Goal: Use online tool/utility: Use online tool/utility

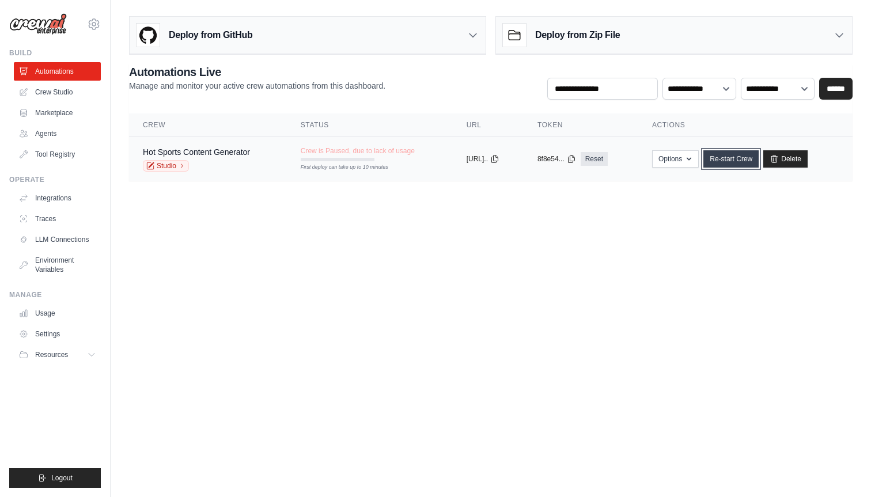
click at [728, 156] on link "Re-start Crew" at bounding box center [730, 158] width 55 height 17
click at [737, 159] on link "Re-start Crew" at bounding box center [730, 158] width 55 height 17
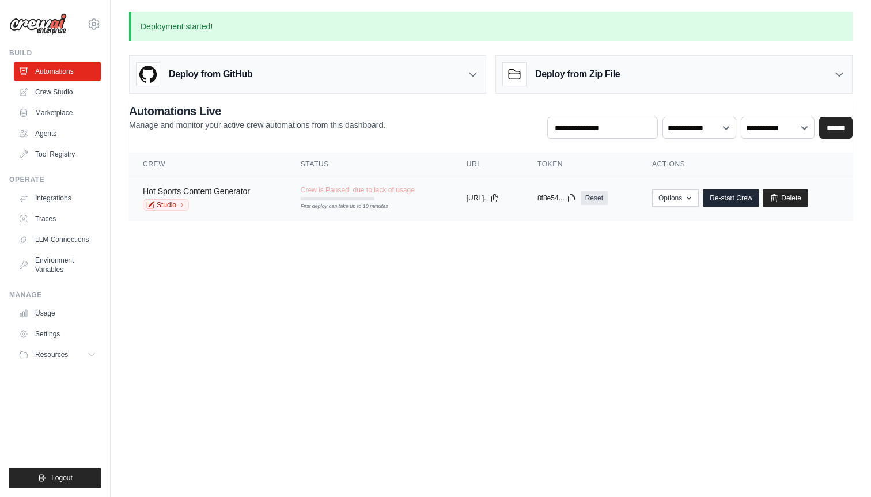
click at [235, 190] on link "Hot Sports Content Generator" at bounding box center [196, 191] width 107 height 9
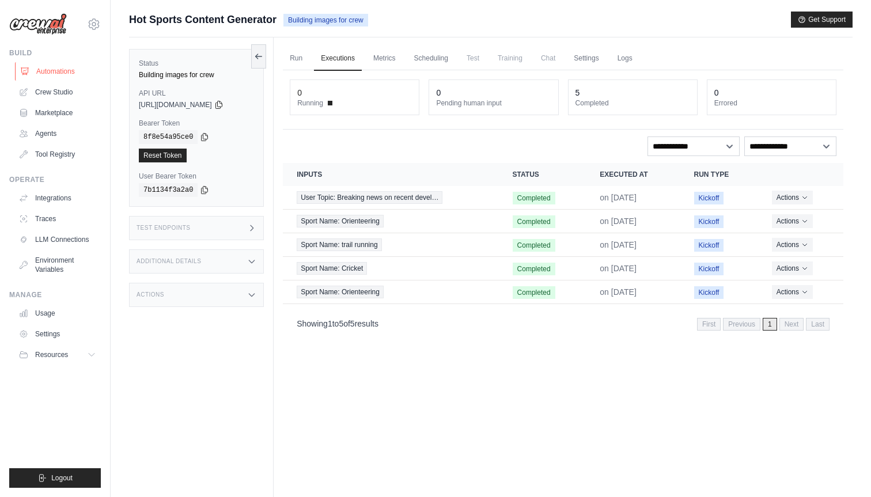
click at [57, 73] on link "Automations" at bounding box center [58, 71] width 87 height 18
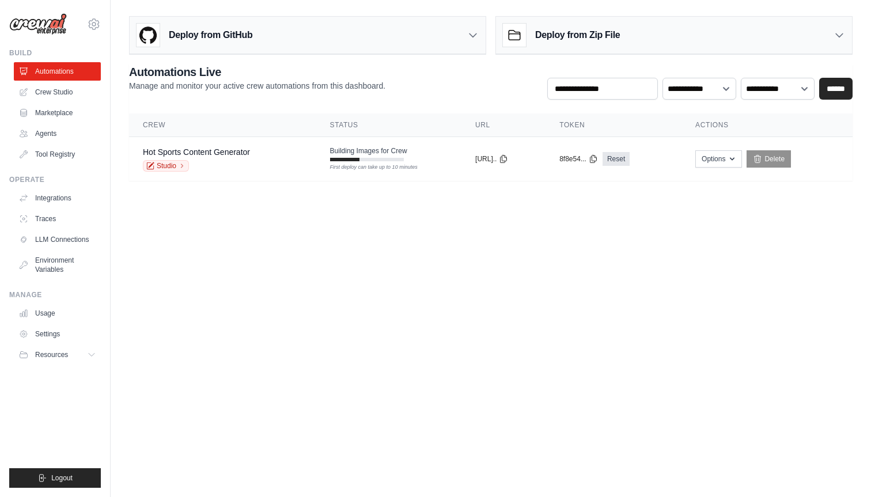
click at [59, 90] on link "Crew Studio" at bounding box center [57, 92] width 87 height 18
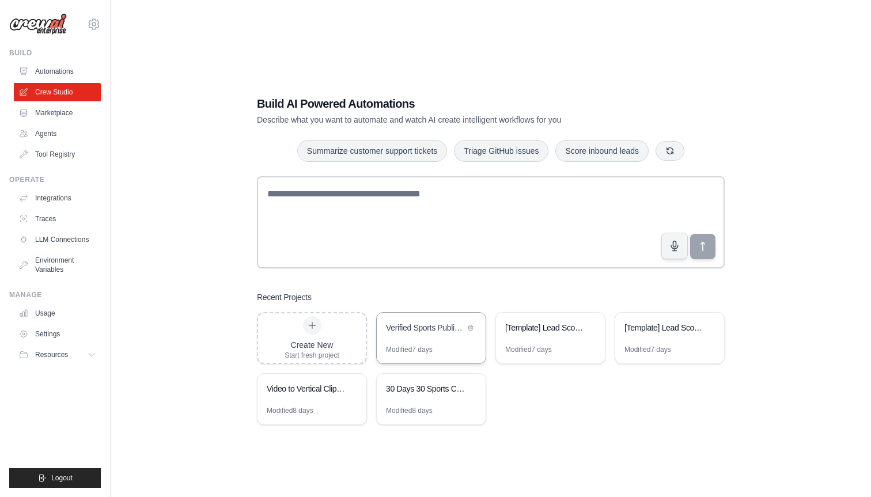
click at [415, 330] on div "Verified Sports Publisher & LinkedIn Writer" at bounding box center [425, 328] width 79 height 12
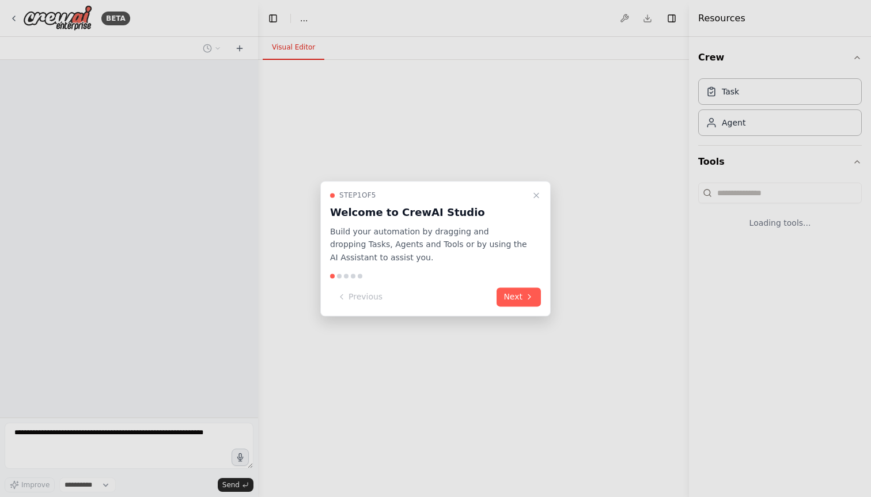
select select "****"
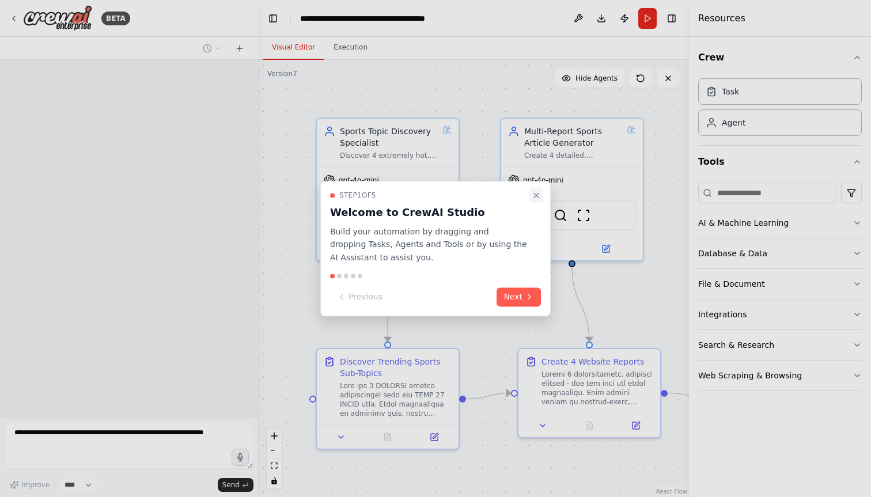
click at [534, 195] on icon "Close walkthrough" at bounding box center [536, 195] width 9 height 9
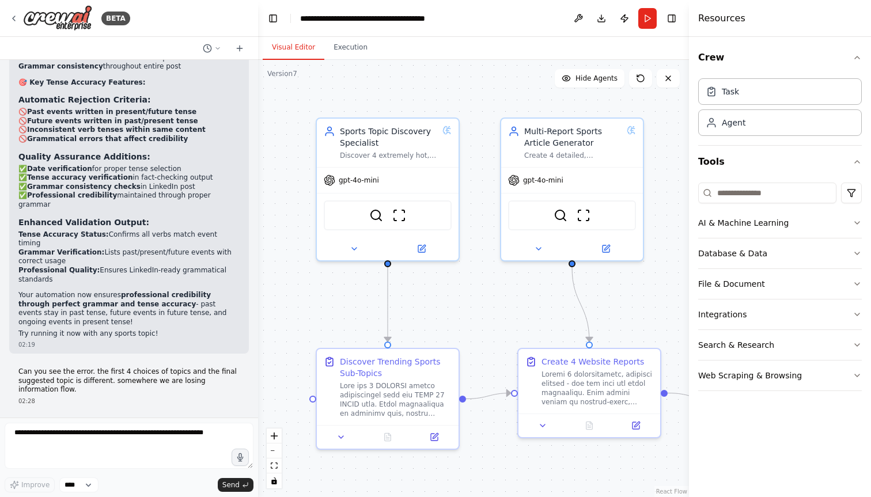
scroll to position [26044, 0]
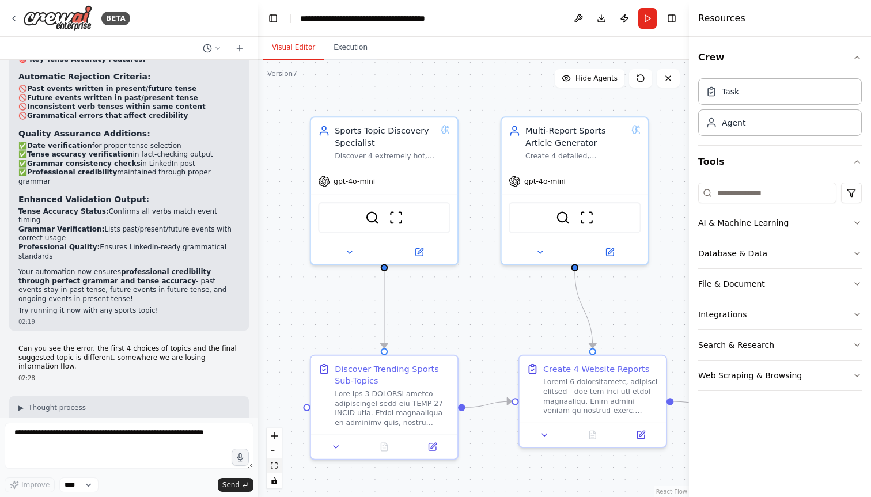
click at [275, 468] on icon "fit view" at bounding box center [274, 465] width 7 height 6
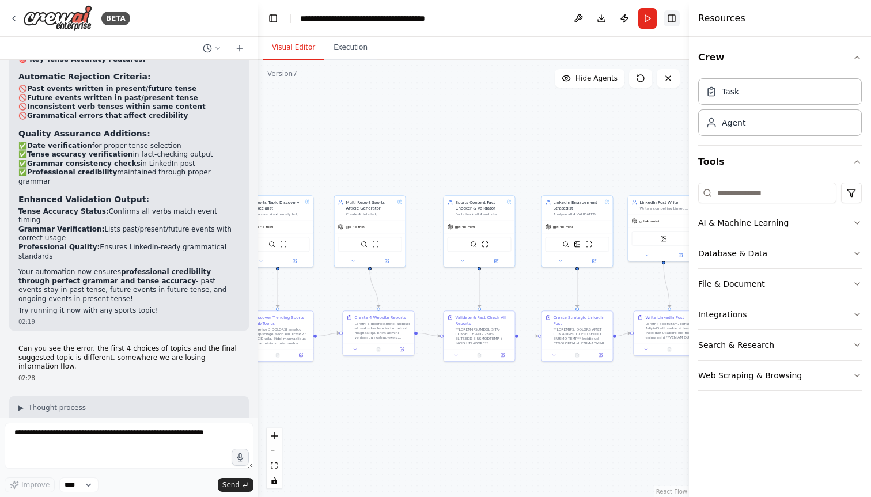
click at [674, 17] on button "Toggle Right Sidebar" at bounding box center [671, 18] width 16 height 16
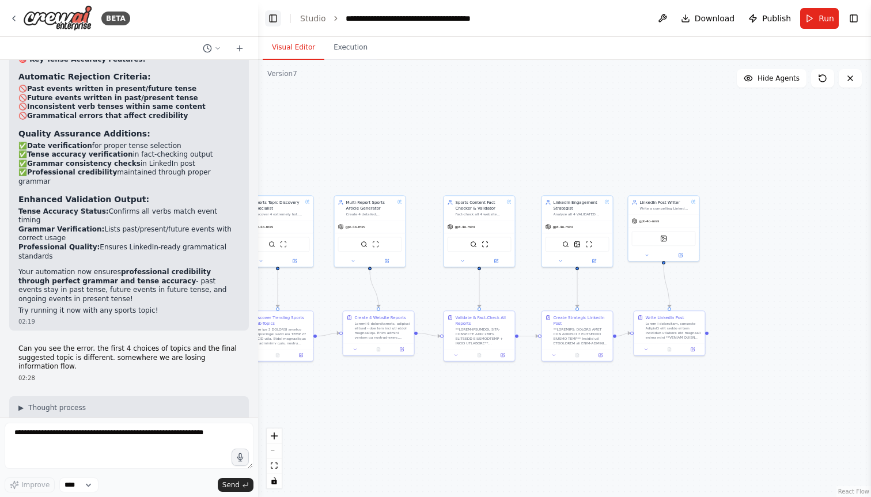
click at [270, 19] on button "Toggle Left Sidebar" at bounding box center [273, 18] width 16 height 16
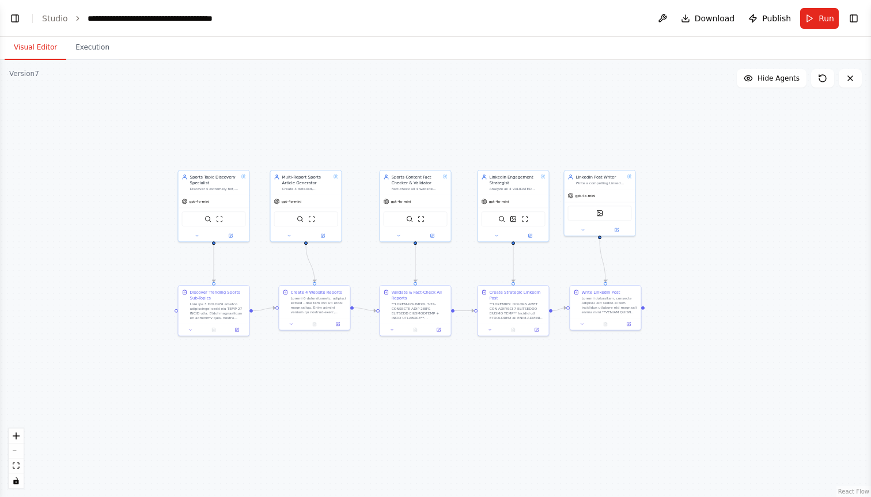
drag, startPoint x: 270, startPoint y: 141, endPoint x: 479, endPoint y: 114, distance: 210.2
click at [479, 114] on div ".deletable-edge-delete-btn { width: 20px; height: 20px; border: 0px solid #ffff…" at bounding box center [435, 278] width 871 height 437
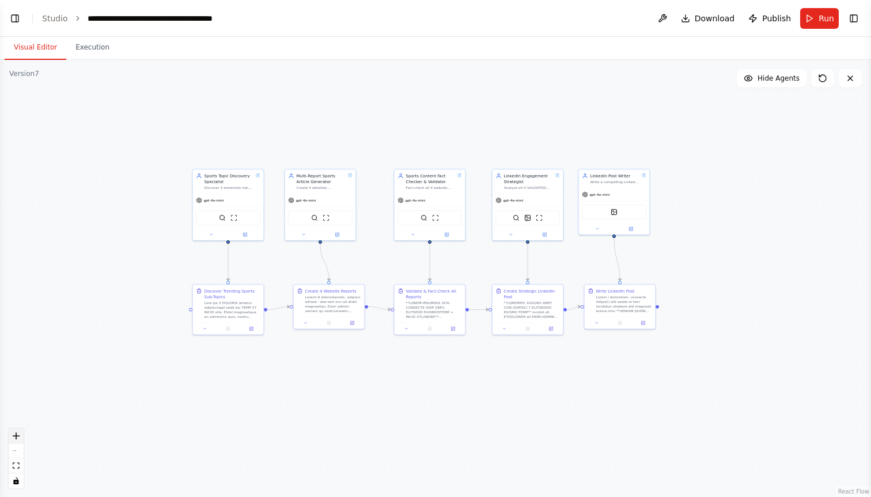
click at [16, 437] on icon "zoom in" at bounding box center [16, 436] width 7 height 7
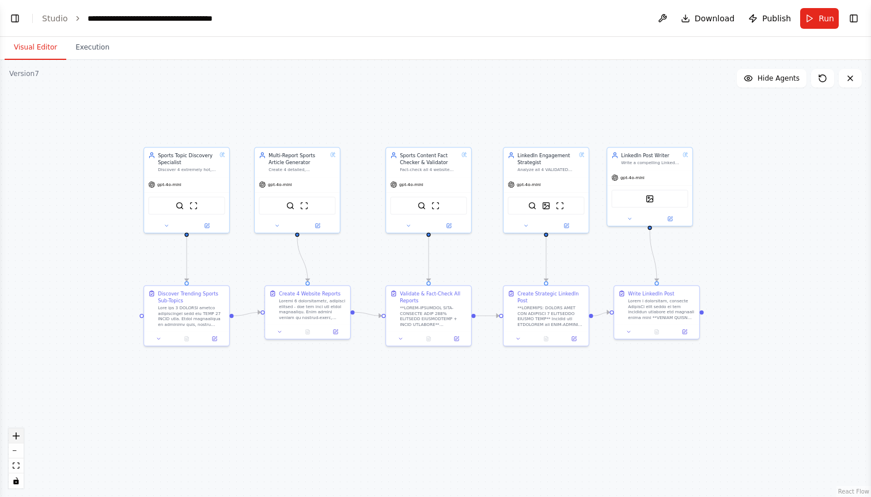
click at [16, 437] on icon "zoom in" at bounding box center [16, 436] width 7 height 7
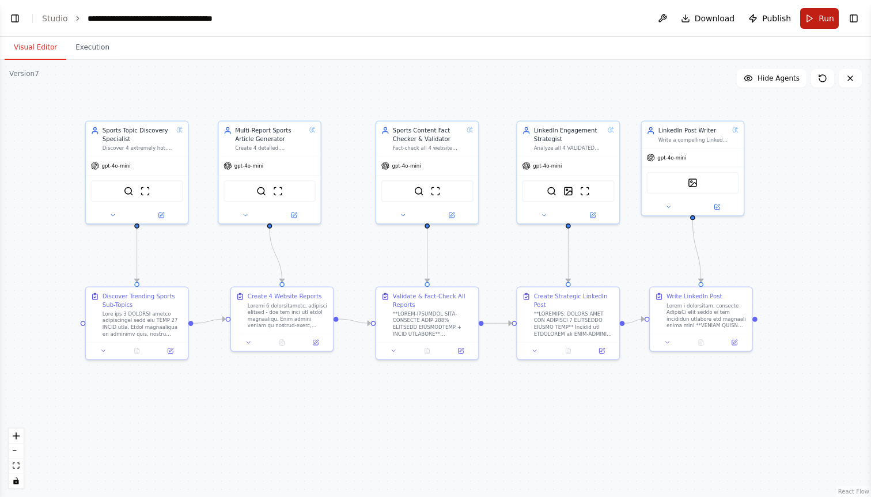
click at [811, 16] on button "Run" at bounding box center [819, 18] width 39 height 21
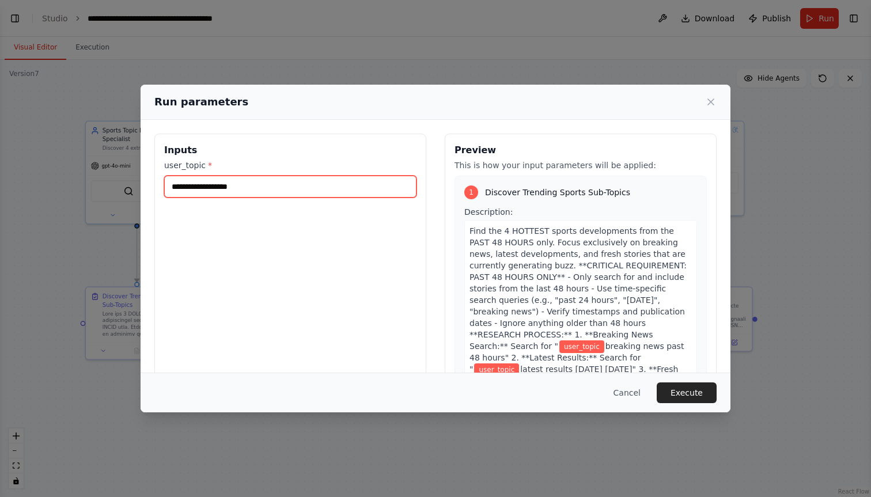
click at [237, 188] on input "user_topic *" at bounding box center [290, 187] width 252 height 22
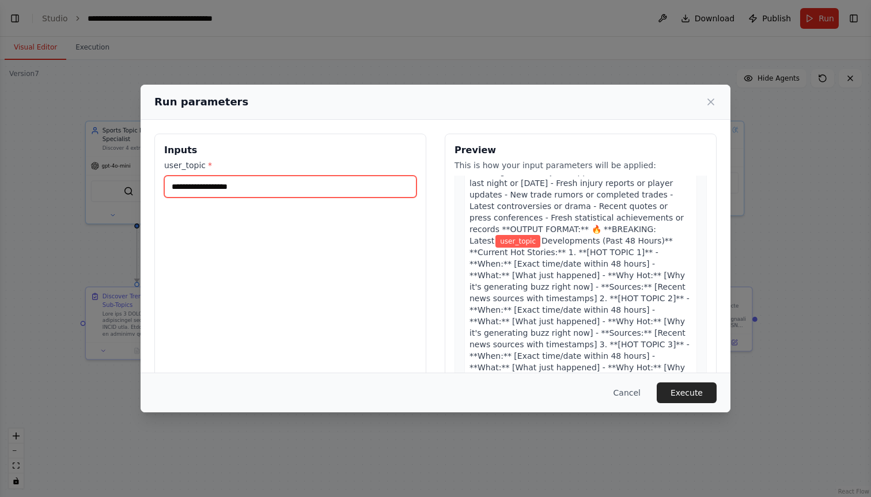
scroll to position [0, 0]
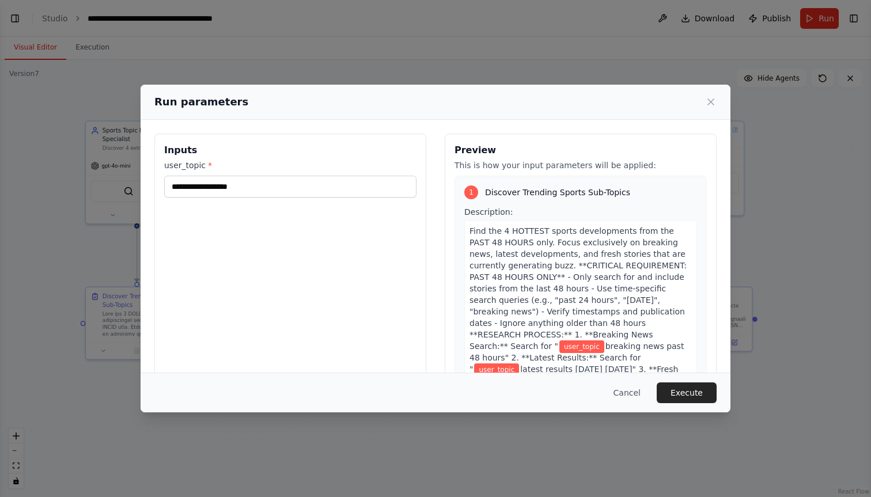
drag, startPoint x: 707, startPoint y: 99, endPoint x: 599, endPoint y: 128, distance: 112.0
click at [603, 128] on div "Run parameters Inputs user_topic * Preview This is how your input parameters wi…" at bounding box center [436, 249] width 590 height 328
click at [491, 169] on p "This is how your input parameters will be applied:" at bounding box center [580, 166] width 252 height 12
click at [323, 191] on input "user_topic *" at bounding box center [290, 187] width 252 height 22
